Goal: Navigation & Orientation: Find specific page/section

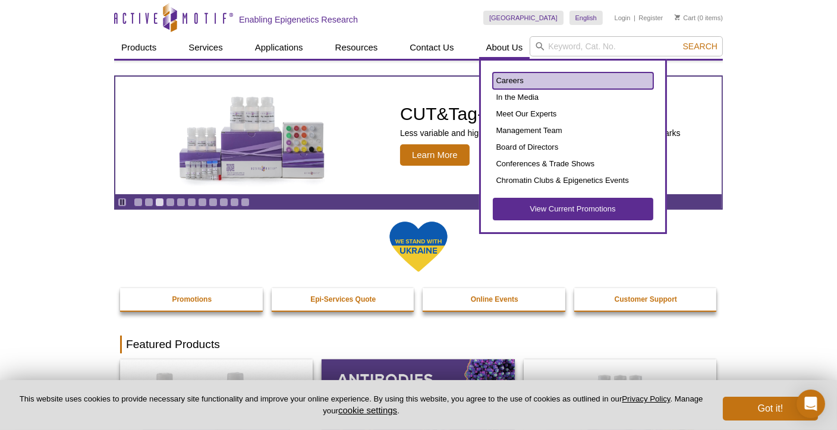
click at [513, 80] on link "Careers" at bounding box center [573, 81] width 161 height 17
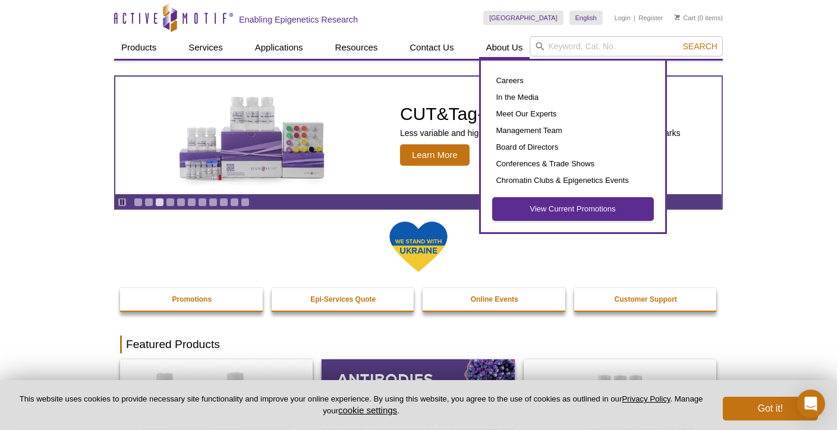
click at [568, 209] on link "View Current Promotions" at bounding box center [573, 209] width 161 height 23
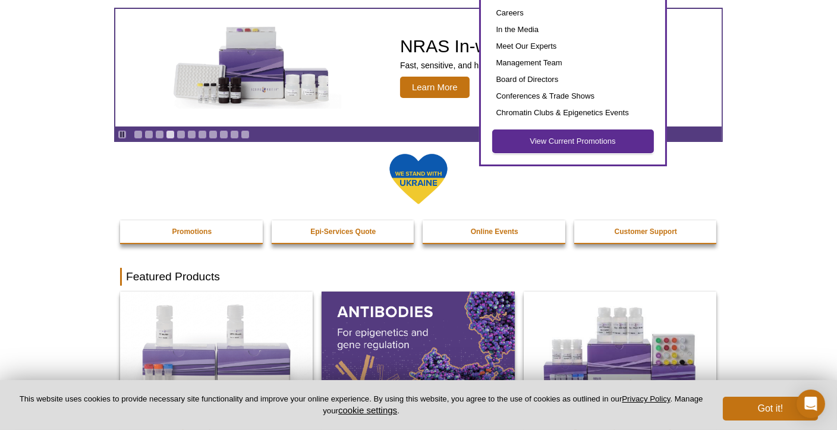
scroll to position [59, 0]
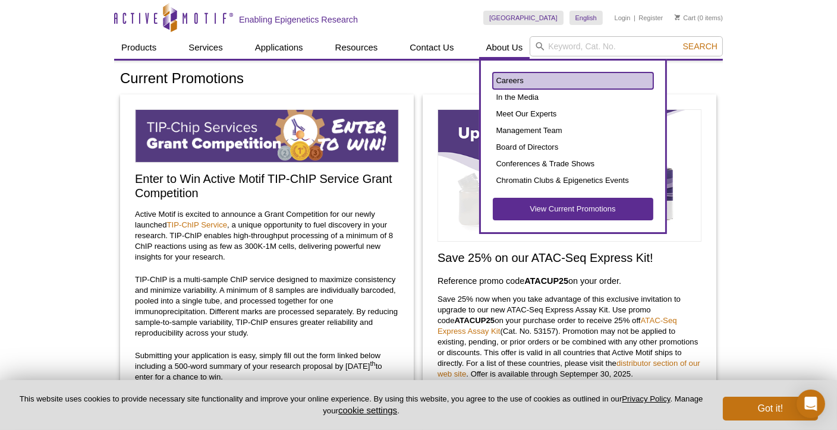
click at [514, 80] on link "Careers" at bounding box center [573, 81] width 161 height 17
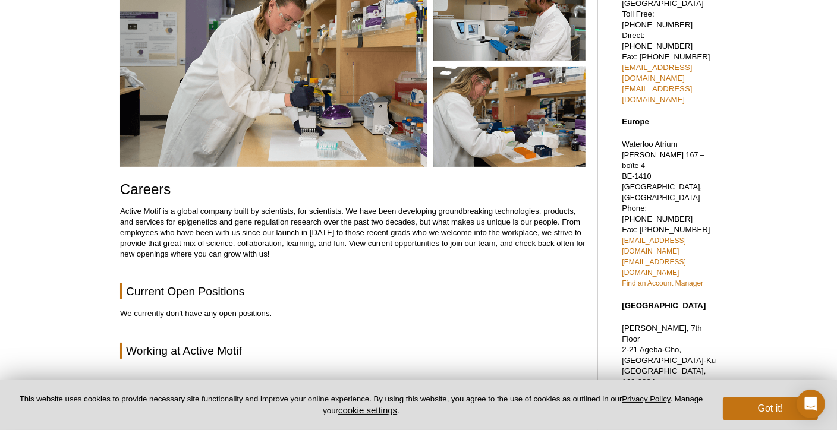
scroll to position [119, 0]
